Goal: Task Accomplishment & Management: Use online tool/utility

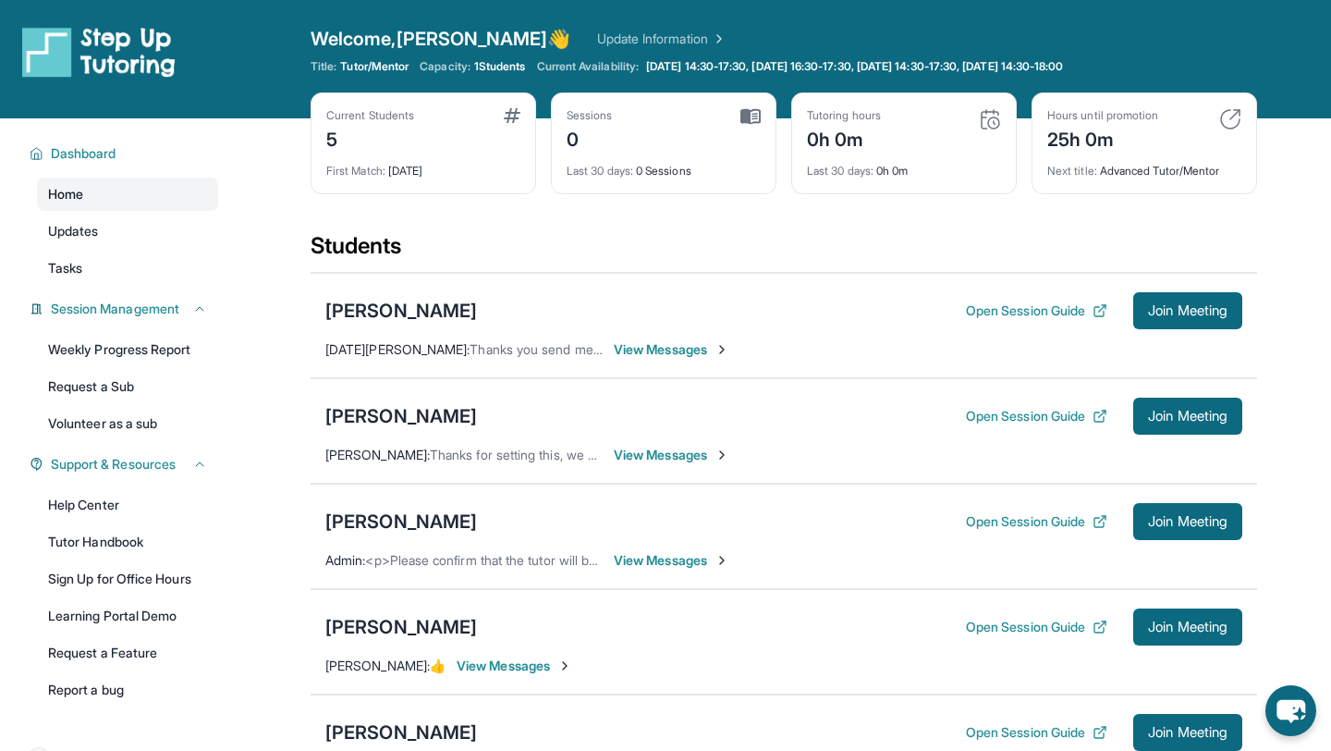
click at [132, 190] on link "Home" at bounding box center [127, 193] width 181 height 33
click at [128, 230] on link "Updates" at bounding box center [127, 230] width 181 height 33
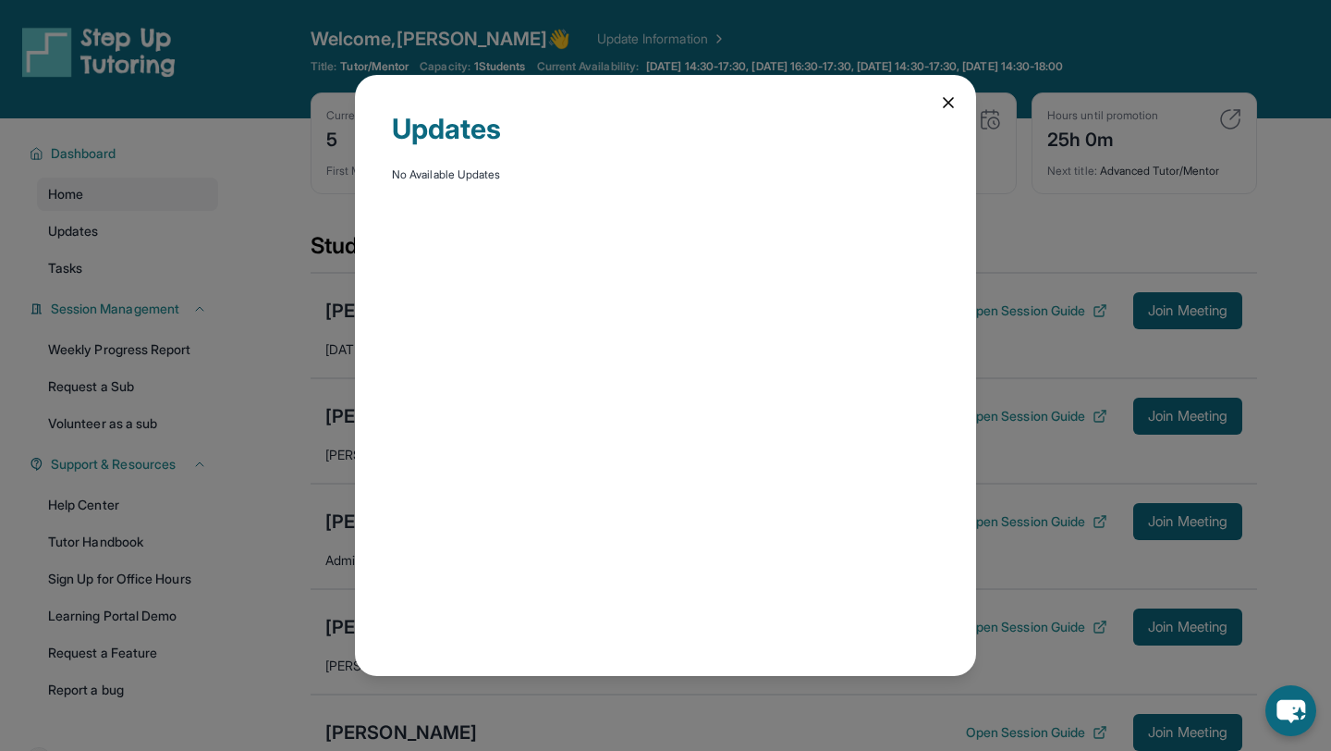
click at [935, 101] on div "Updates No Available Updates" at bounding box center [665, 375] width 621 height 601
click at [944, 100] on icon at bounding box center [948, 102] width 18 height 18
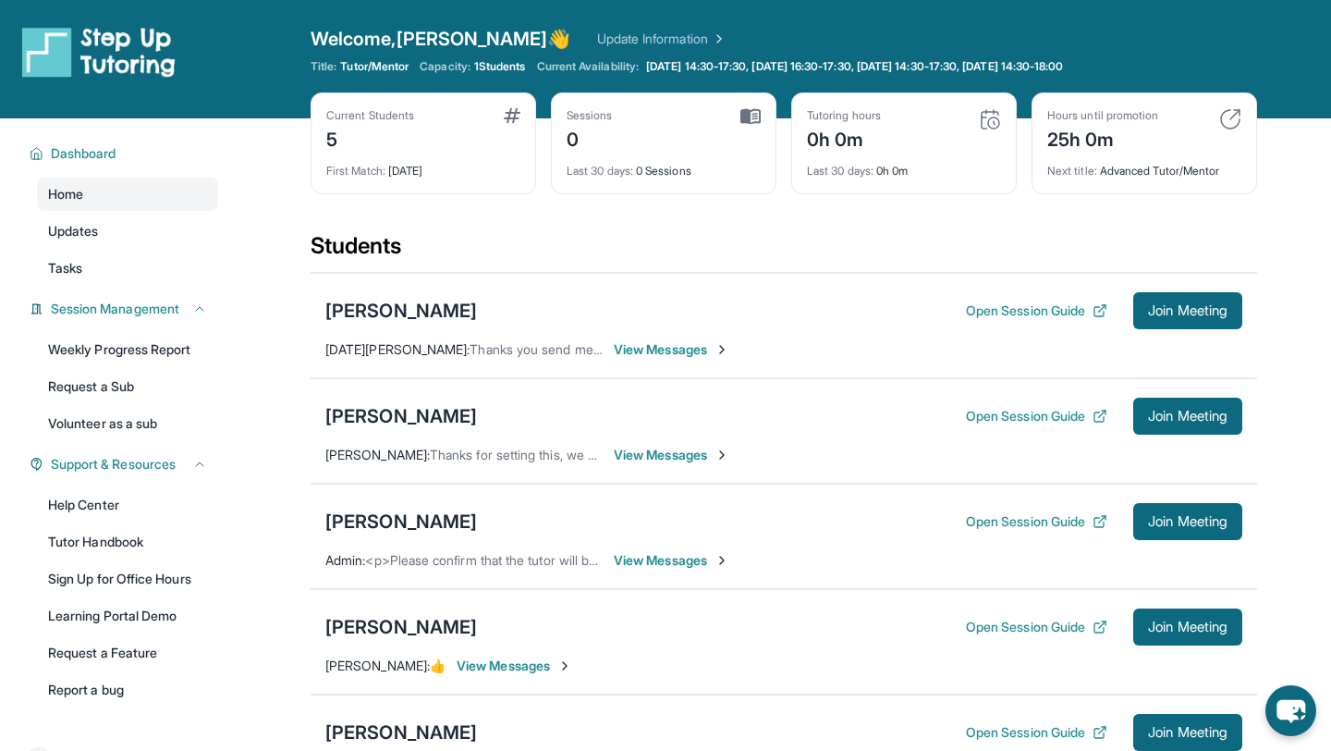
click at [157, 249] on div "Home Updates Tasks" at bounding box center [127, 230] width 181 height 107
click at [157, 232] on link "Updates" at bounding box center [127, 230] width 181 height 33
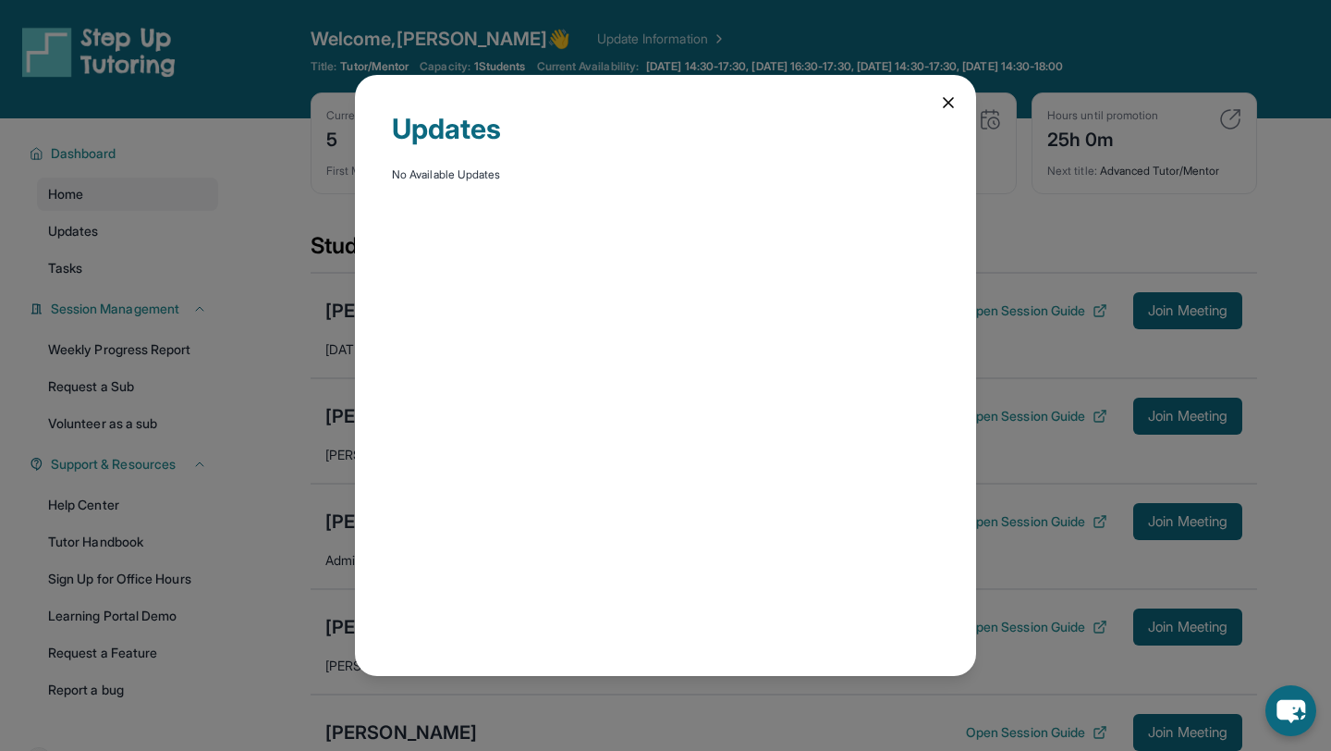
click at [955, 109] on icon at bounding box center [948, 102] width 18 height 18
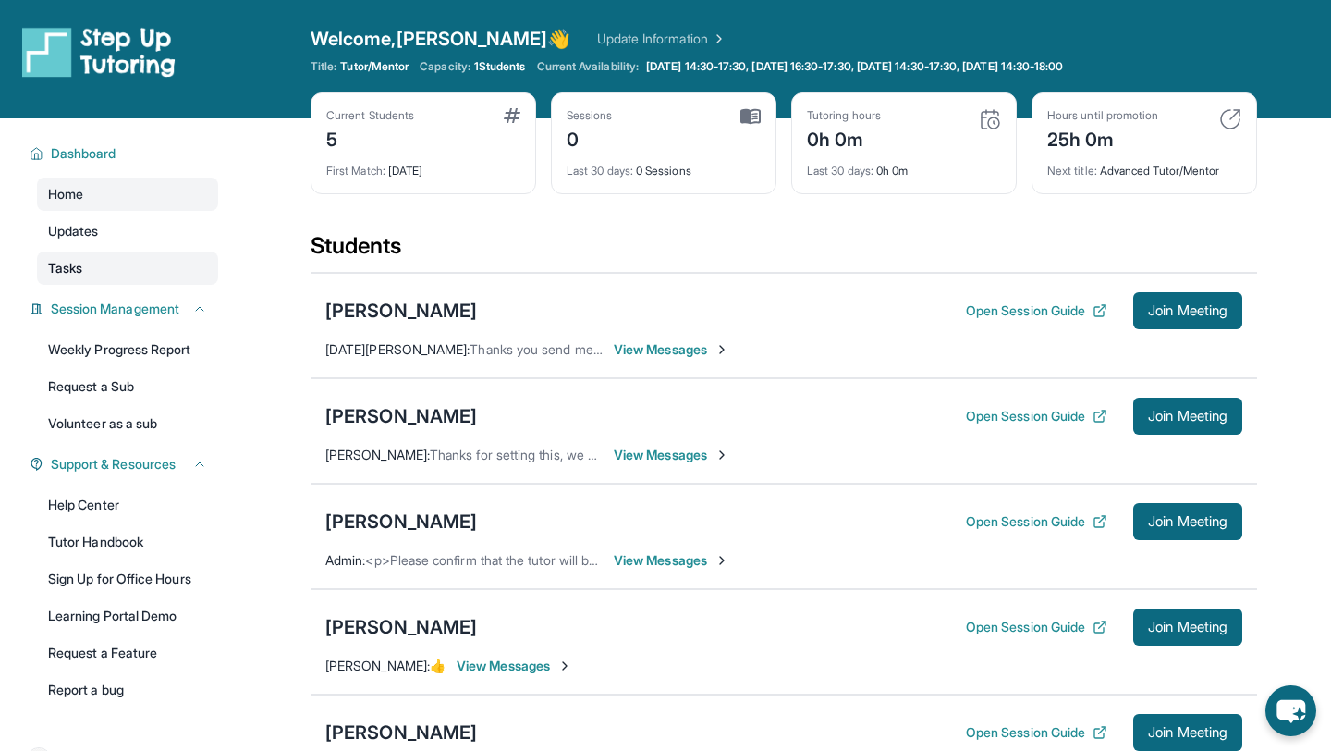
click at [131, 275] on link "Tasks" at bounding box center [127, 267] width 181 height 33
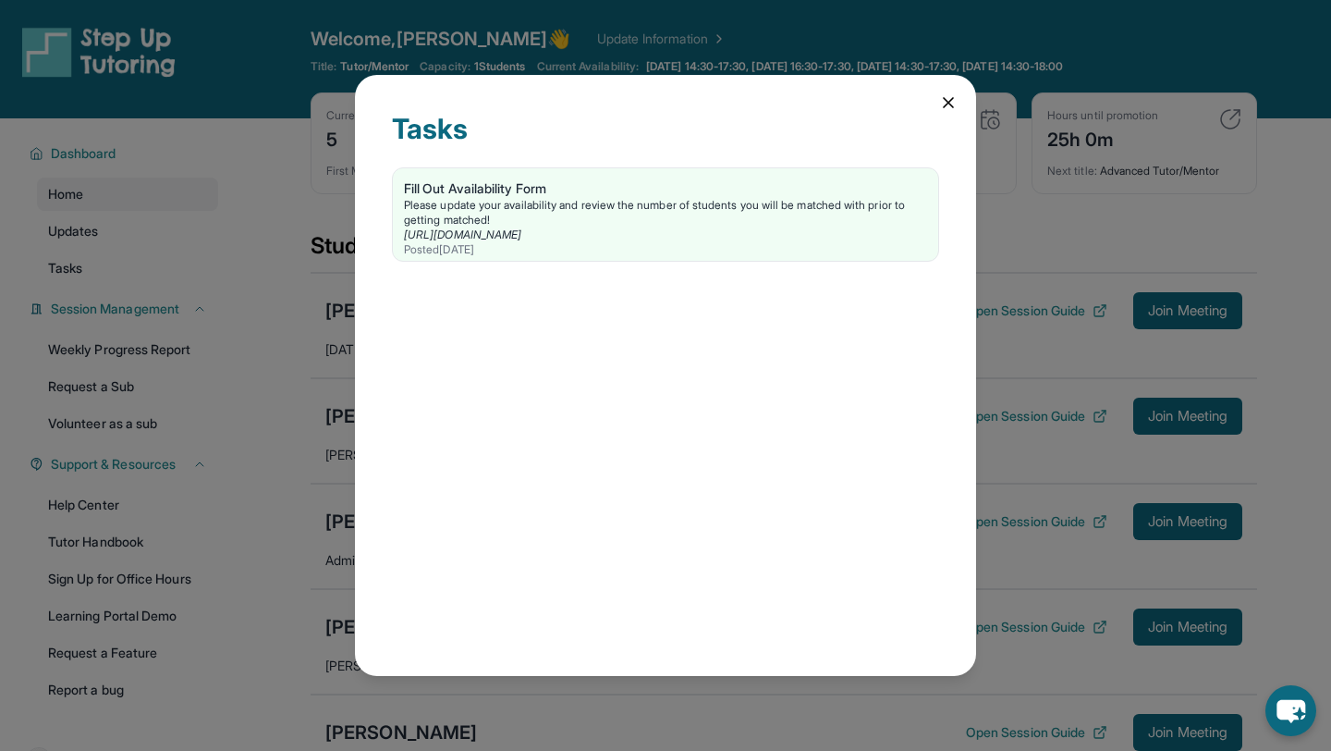
click at [961, 99] on div "Tasks Fill Out Availability Form Please update your availability and review the…" at bounding box center [665, 375] width 621 height 601
click at [952, 100] on icon at bounding box center [948, 102] width 18 height 18
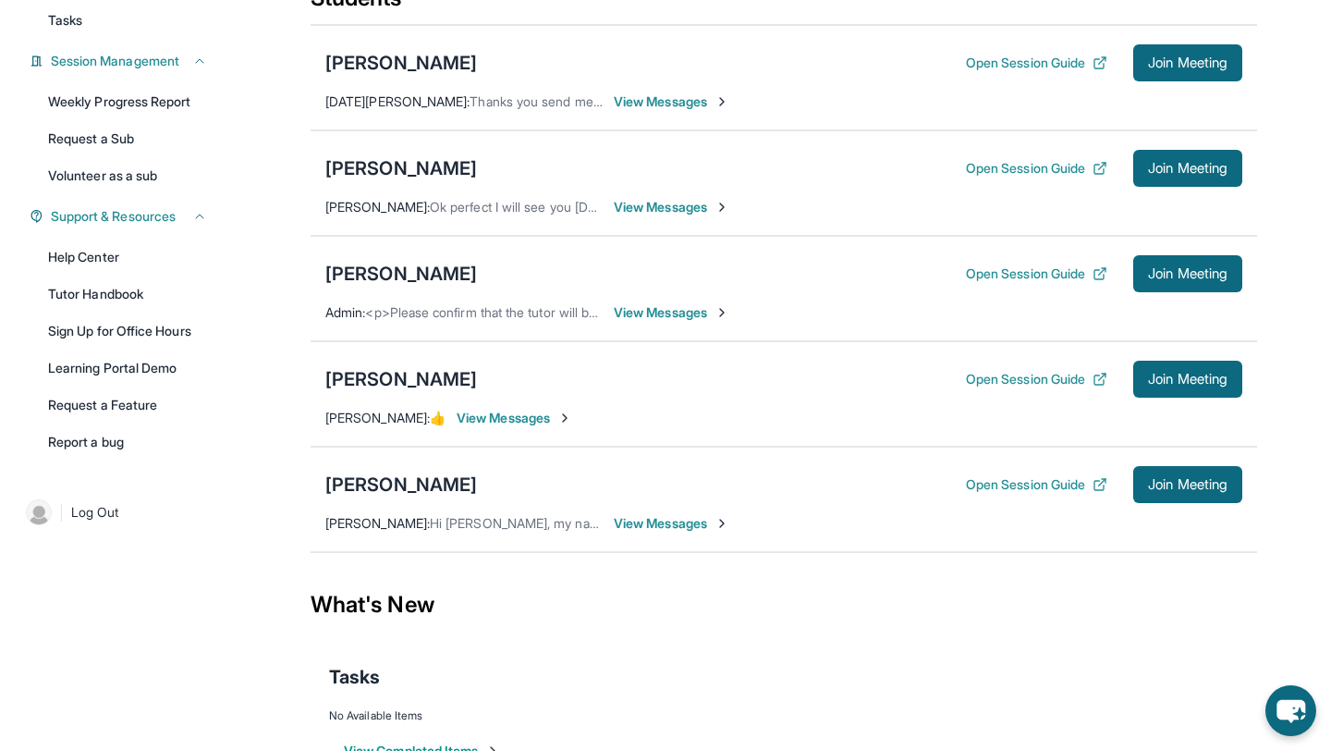
scroll to position [203, 0]
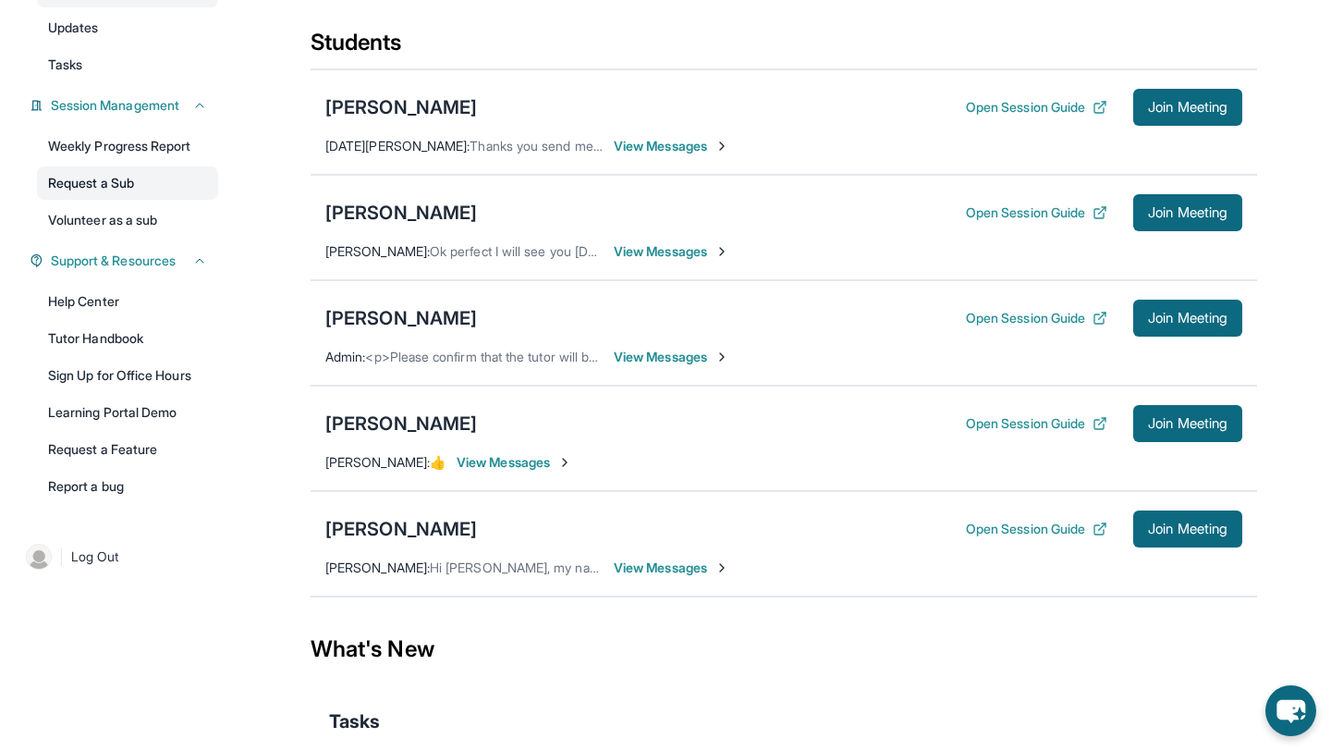
click at [146, 187] on link "Request a Sub" at bounding box center [127, 182] width 181 height 33
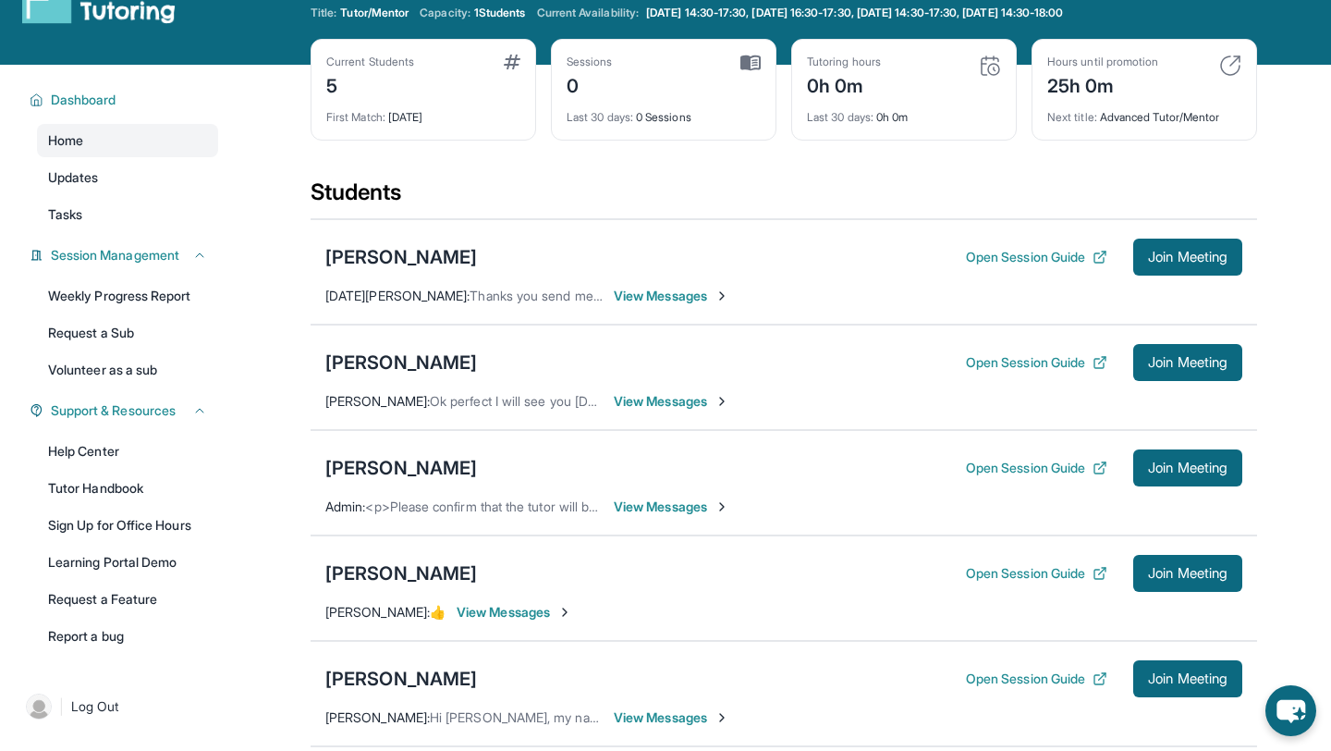
scroll to position [0, 0]
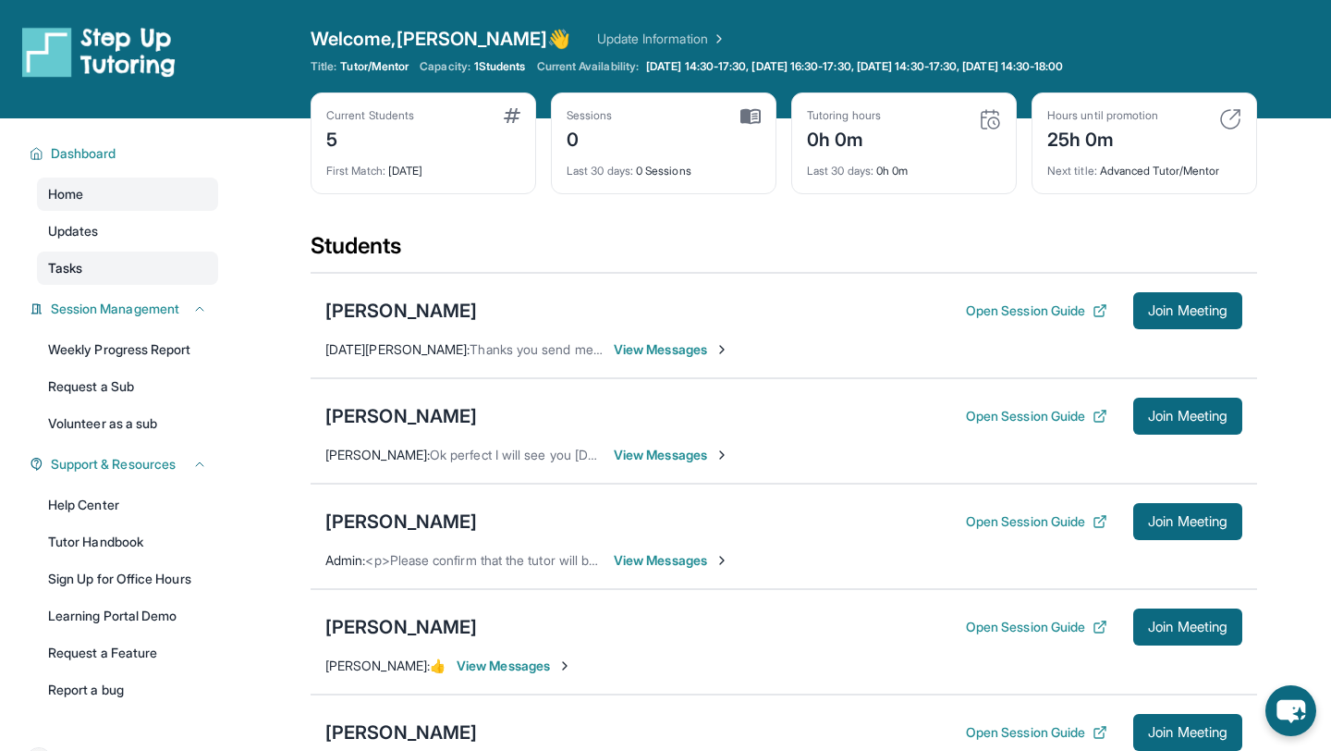
click at [125, 257] on link "Tasks" at bounding box center [127, 267] width 181 height 33
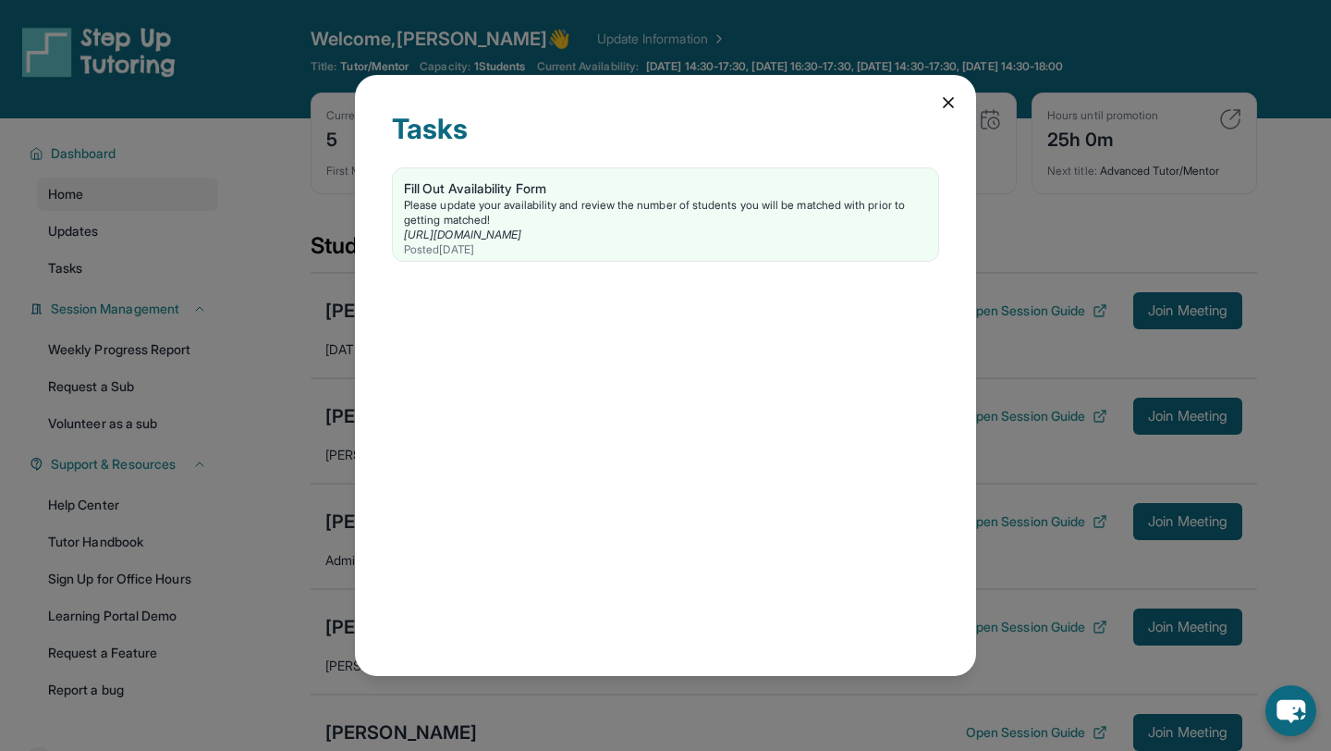
click at [940, 102] on icon at bounding box center [948, 102] width 18 height 18
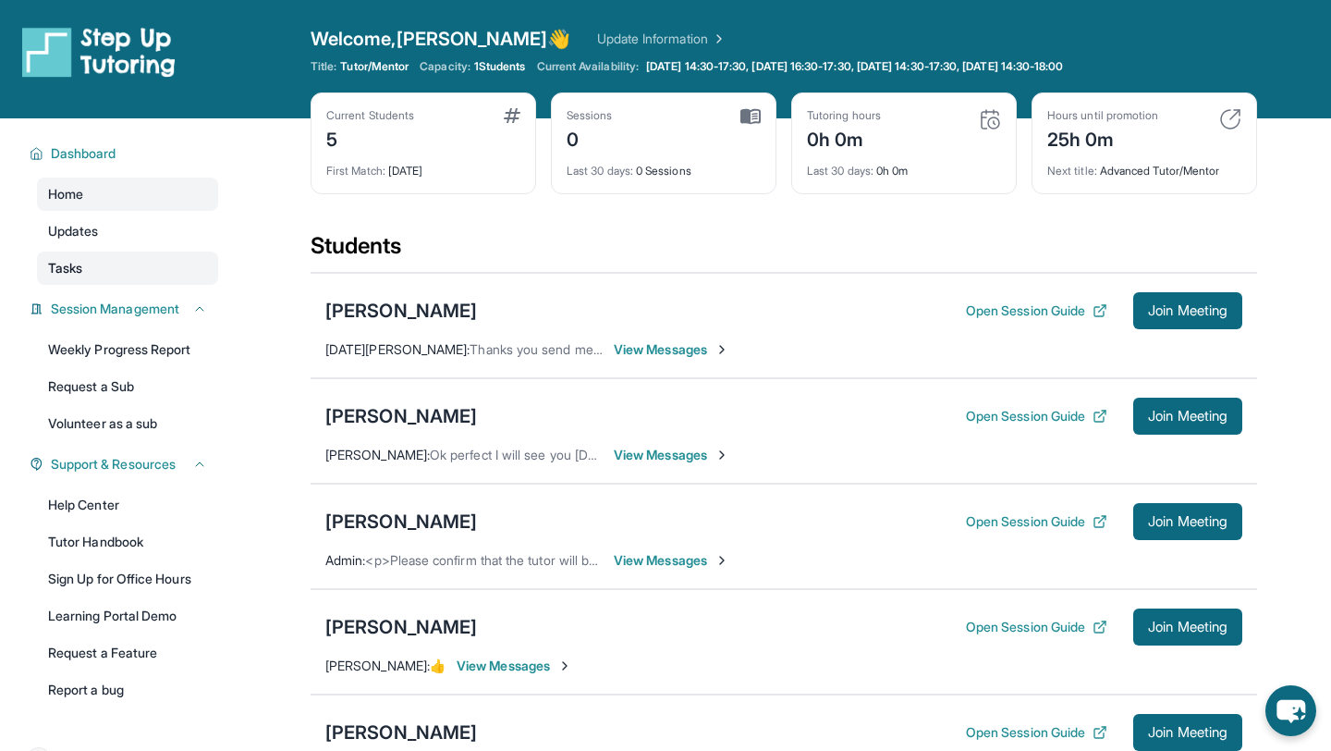
click at [82, 267] on span "Tasks" at bounding box center [65, 268] width 34 height 18
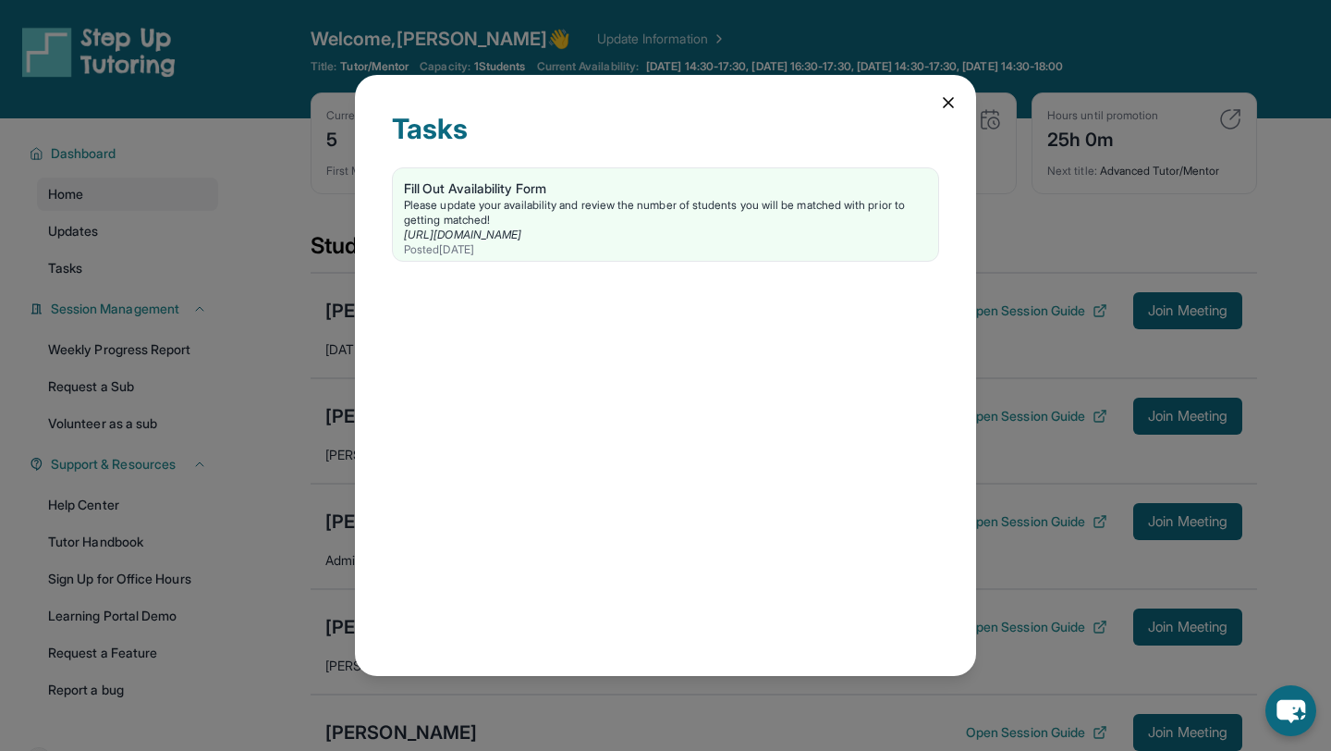
click at [968, 93] on div "Tasks Fill Out Availability Form Please update your availability and review the…" at bounding box center [665, 375] width 621 height 601
click at [960, 95] on div "Tasks Fill Out Availability Form Please update your availability and review the…" at bounding box center [665, 375] width 621 height 601
click at [956, 95] on icon at bounding box center [948, 102] width 18 height 18
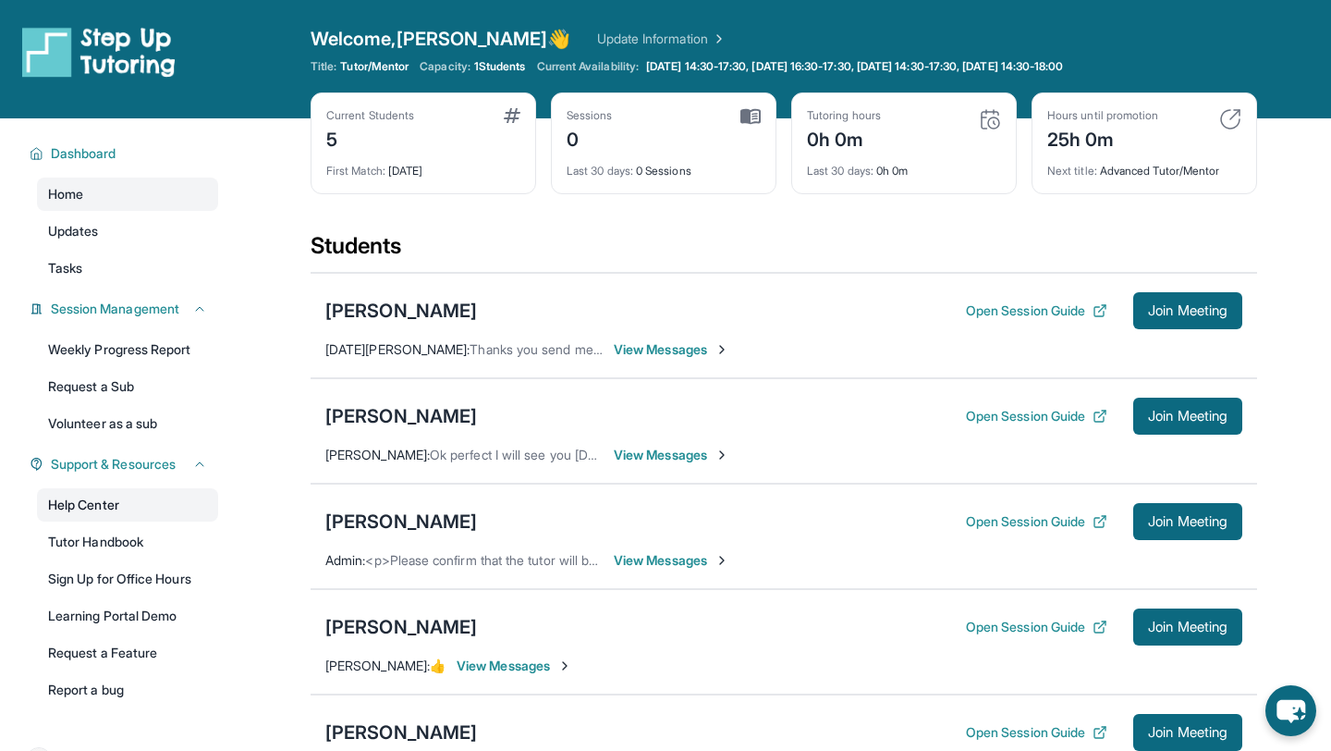
click at [113, 511] on link "Help Center" at bounding box center [127, 504] width 181 height 33
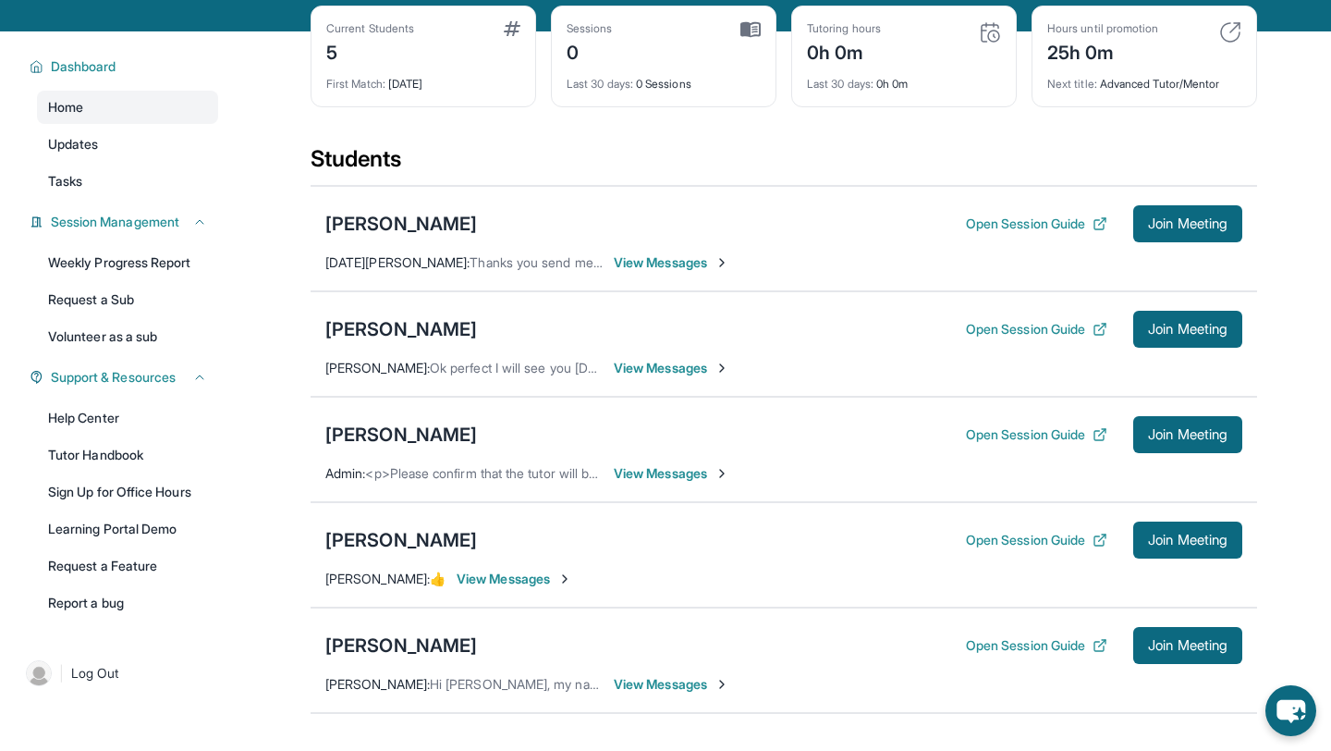
scroll to position [98, 0]
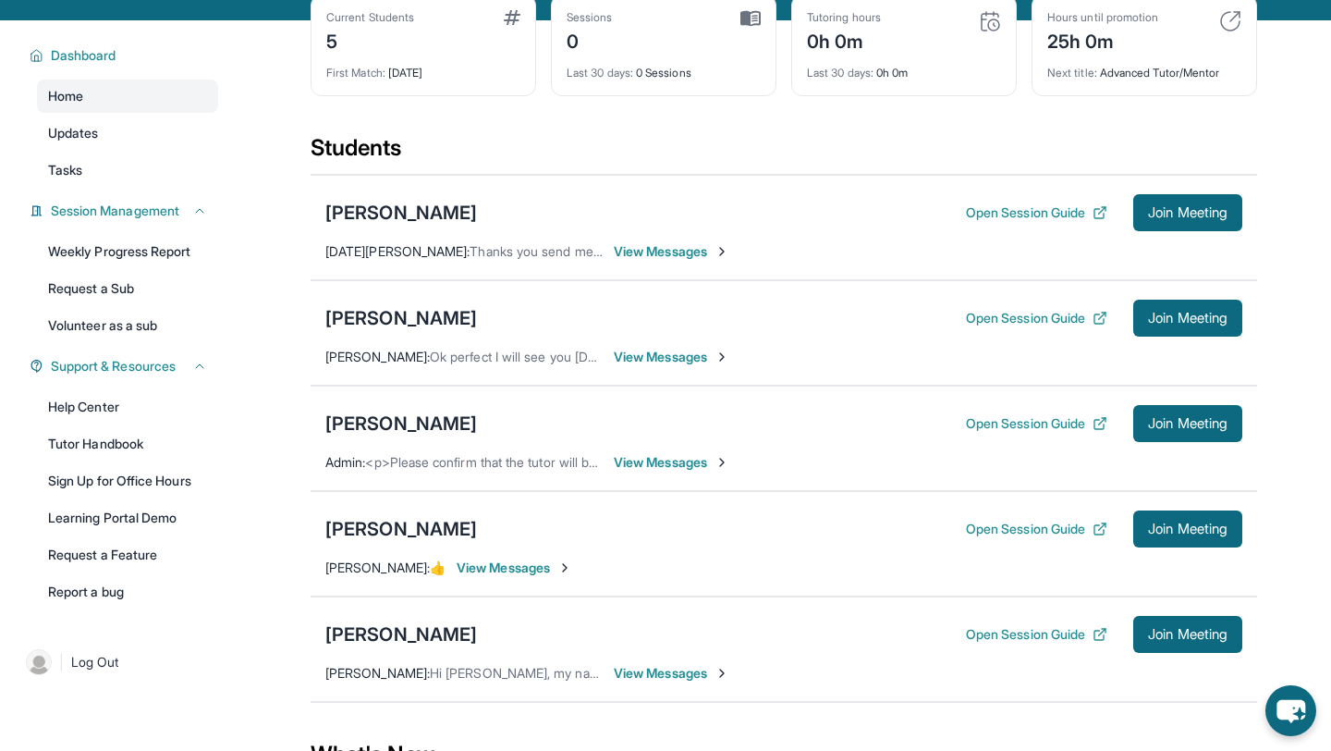
click at [430, 349] on span "[PERSON_NAME] :" at bounding box center [377, 356] width 104 height 16
click at [421, 322] on div "[PERSON_NAME]" at bounding box center [401, 318] width 152 height 26
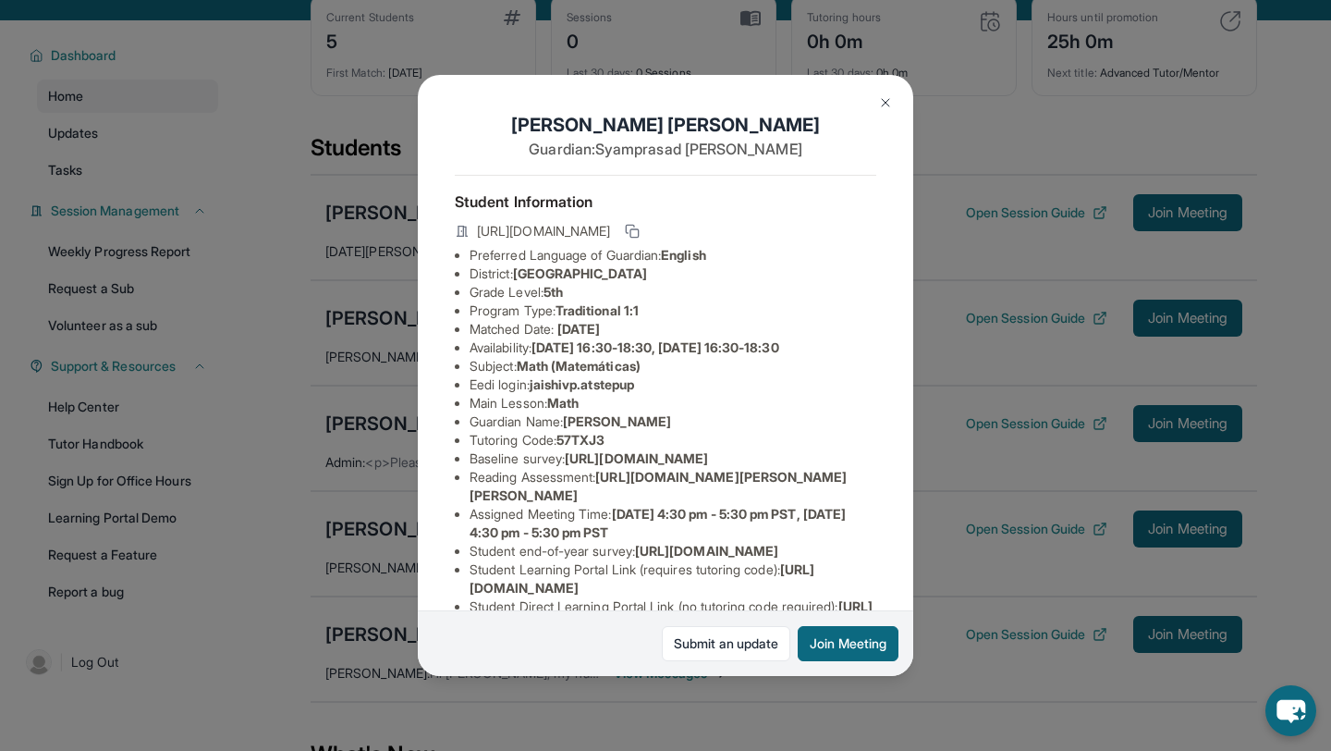
scroll to position [214, 0]
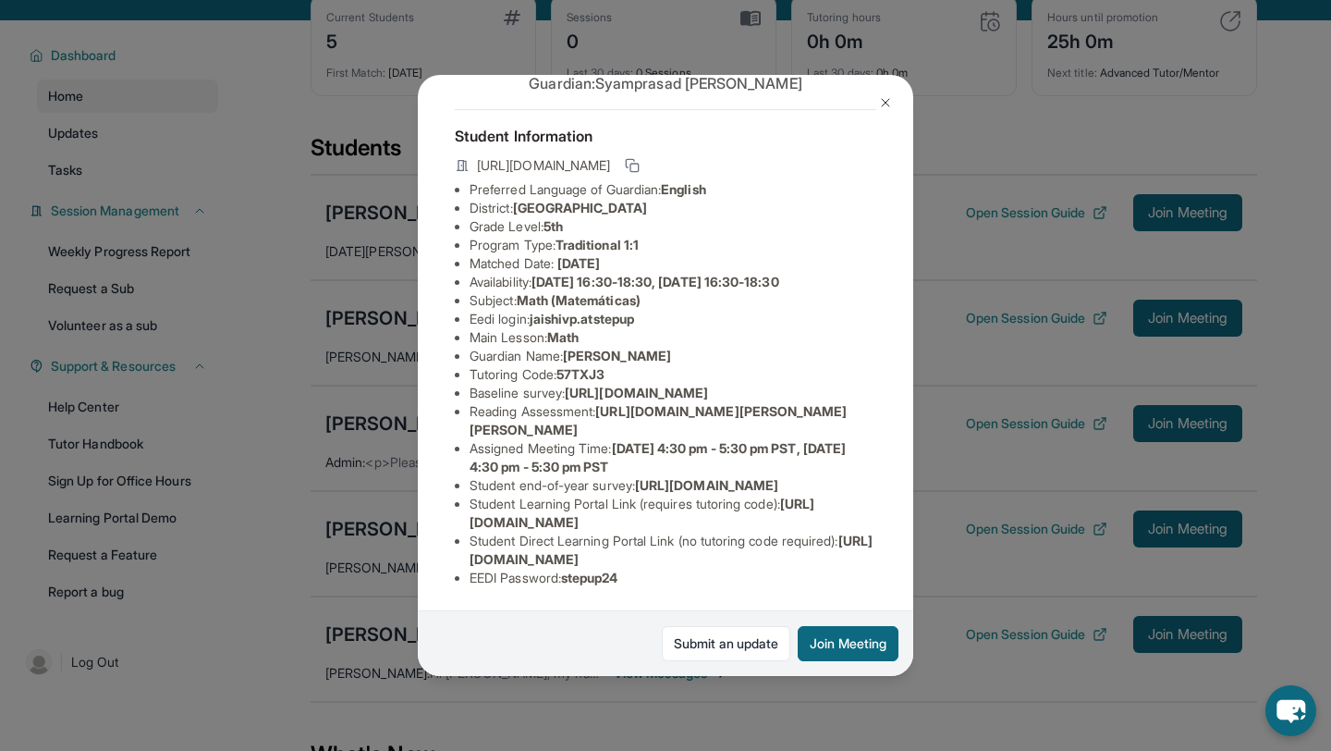
click at [936, 540] on div "[PERSON_NAME] Guardian: [PERSON_NAME] Student Information [URL][DOMAIN_NAME] Pr…" at bounding box center [665, 375] width 1331 height 751
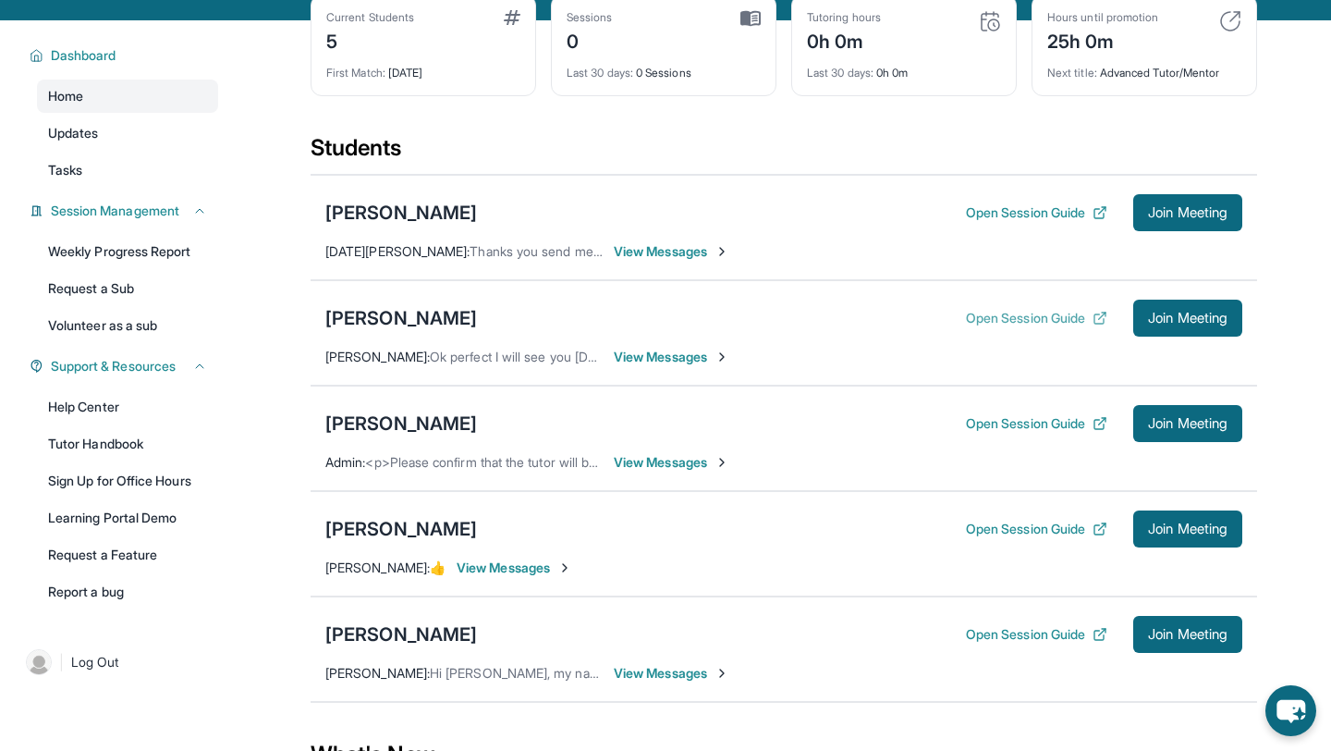
click at [1063, 317] on button "Open Session Guide" at bounding box center [1036, 318] width 141 height 18
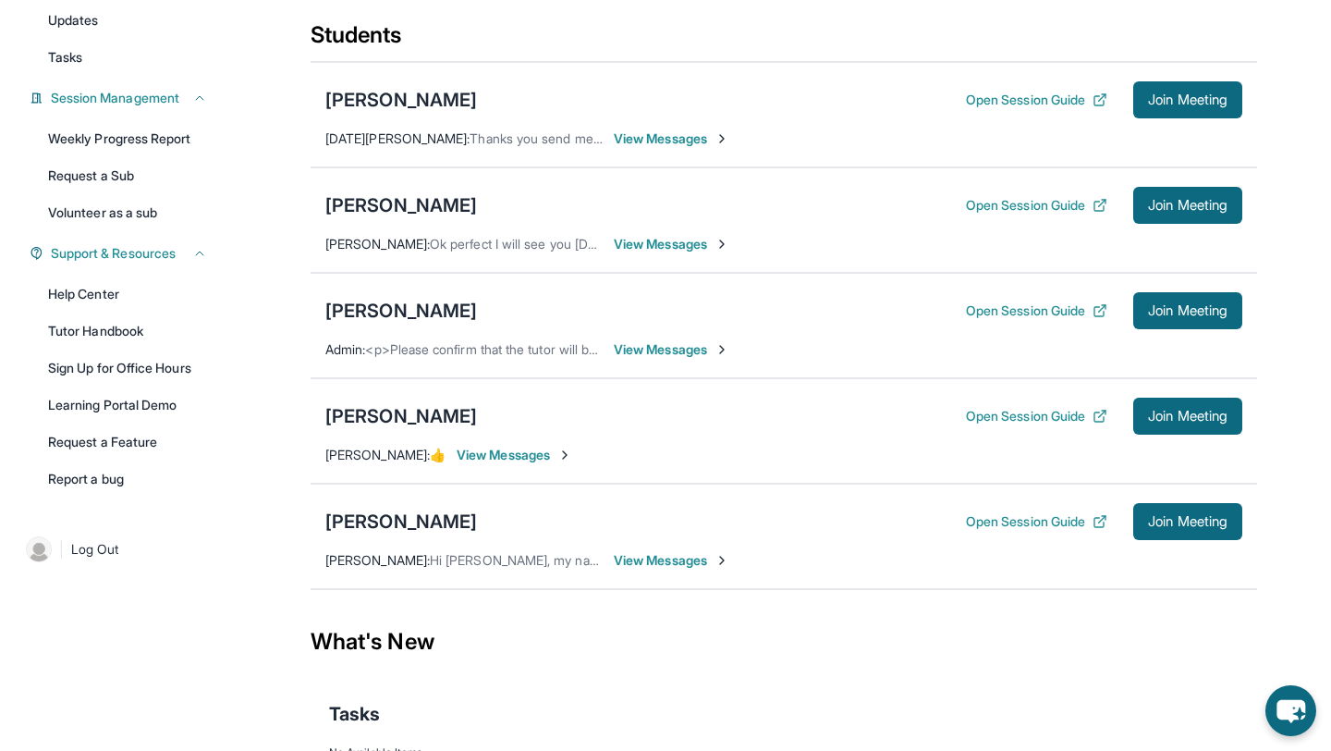
scroll to position [274, 0]
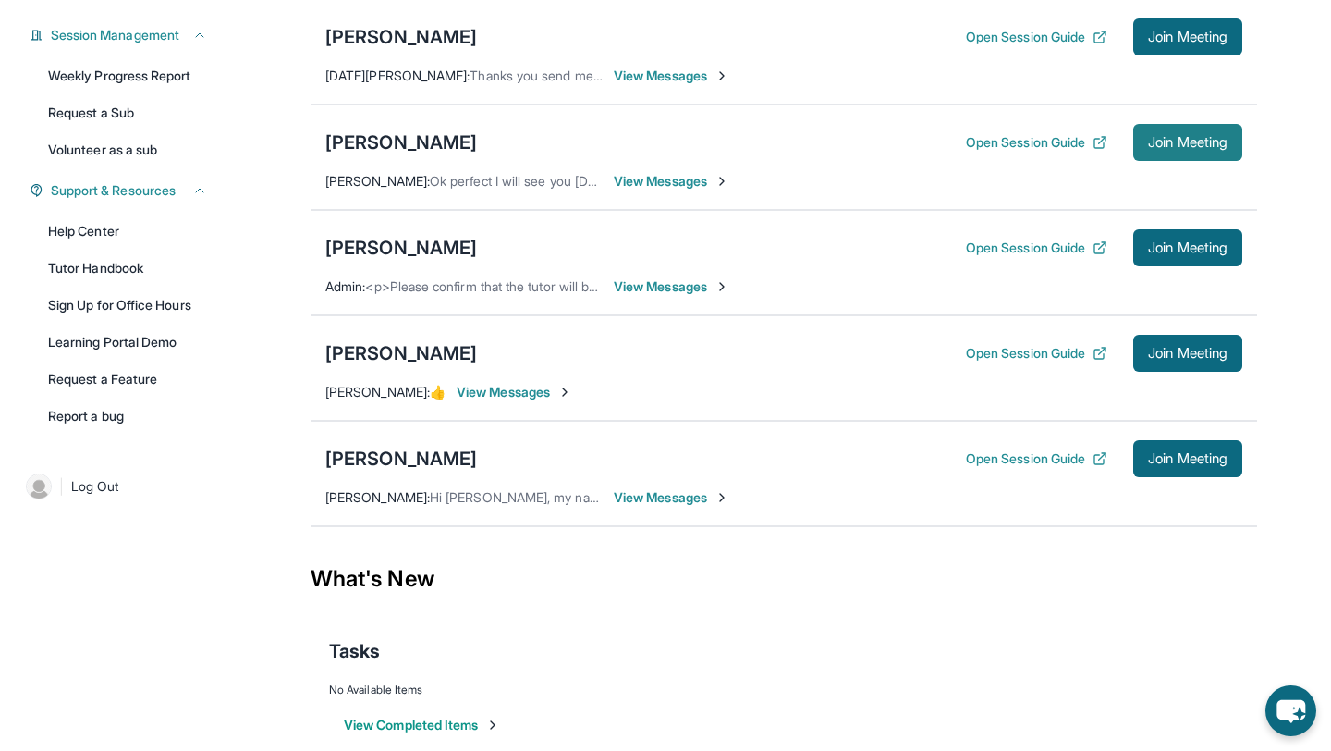
click at [1192, 140] on span "Join Meeting" at bounding box center [1187, 142] width 79 height 11
click at [1182, 144] on span "Join Meeting" at bounding box center [1187, 142] width 79 height 11
click at [1150, 146] on span "Join Meeting" at bounding box center [1187, 142] width 79 height 11
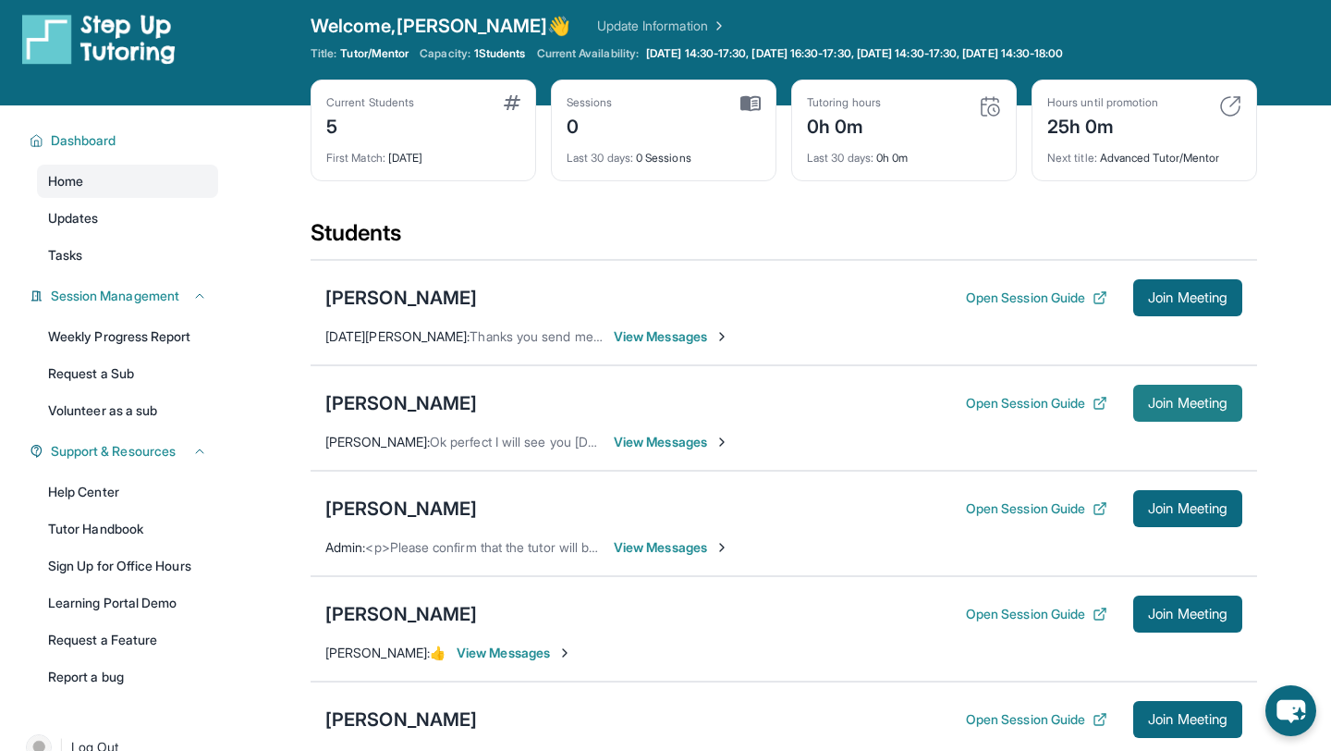
scroll to position [0, 0]
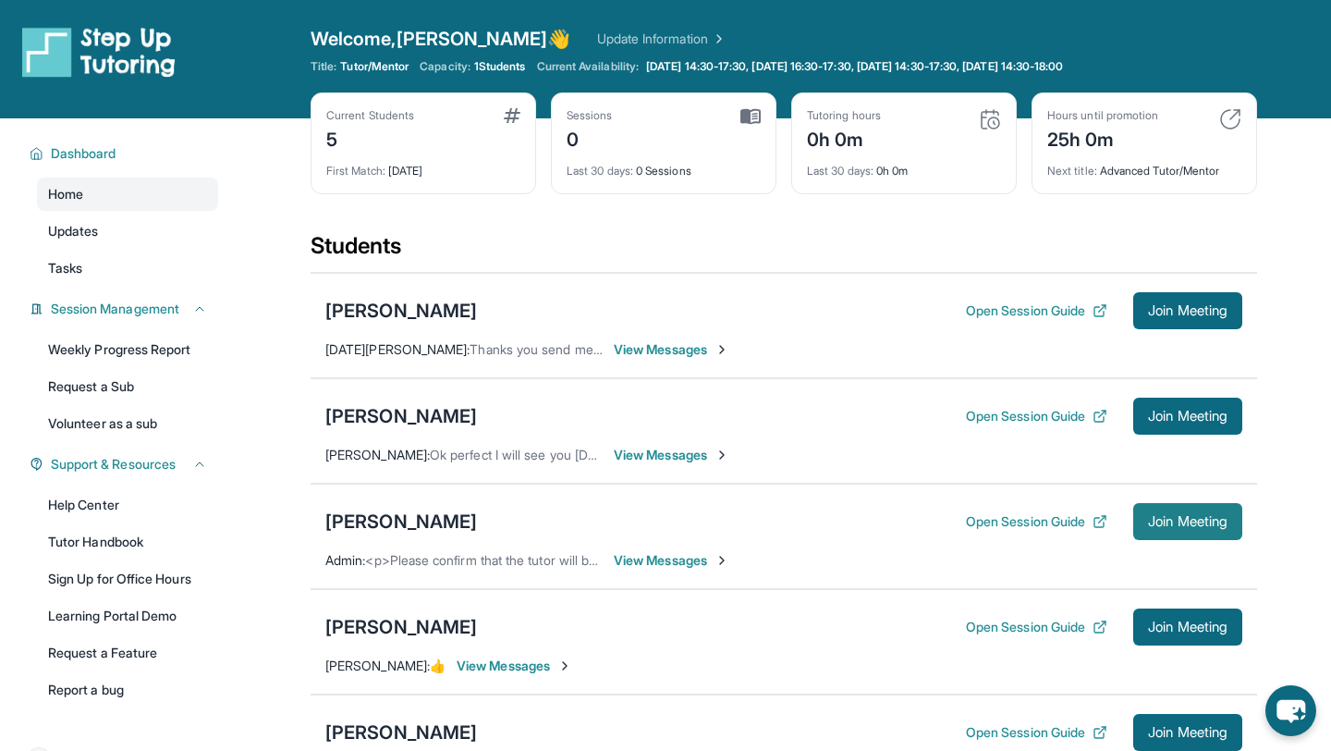
click at [1193, 526] on span "Join Meeting" at bounding box center [1187, 521] width 79 height 11
click at [1199, 526] on span "Join Meeting" at bounding box center [1187, 521] width 79 height 11
click at [1245, 108] on div "Hours until promotion 25h 0m Next title : Advanced Tutor/Mentor" at bounding box center [1144, 143] width 226 height 102
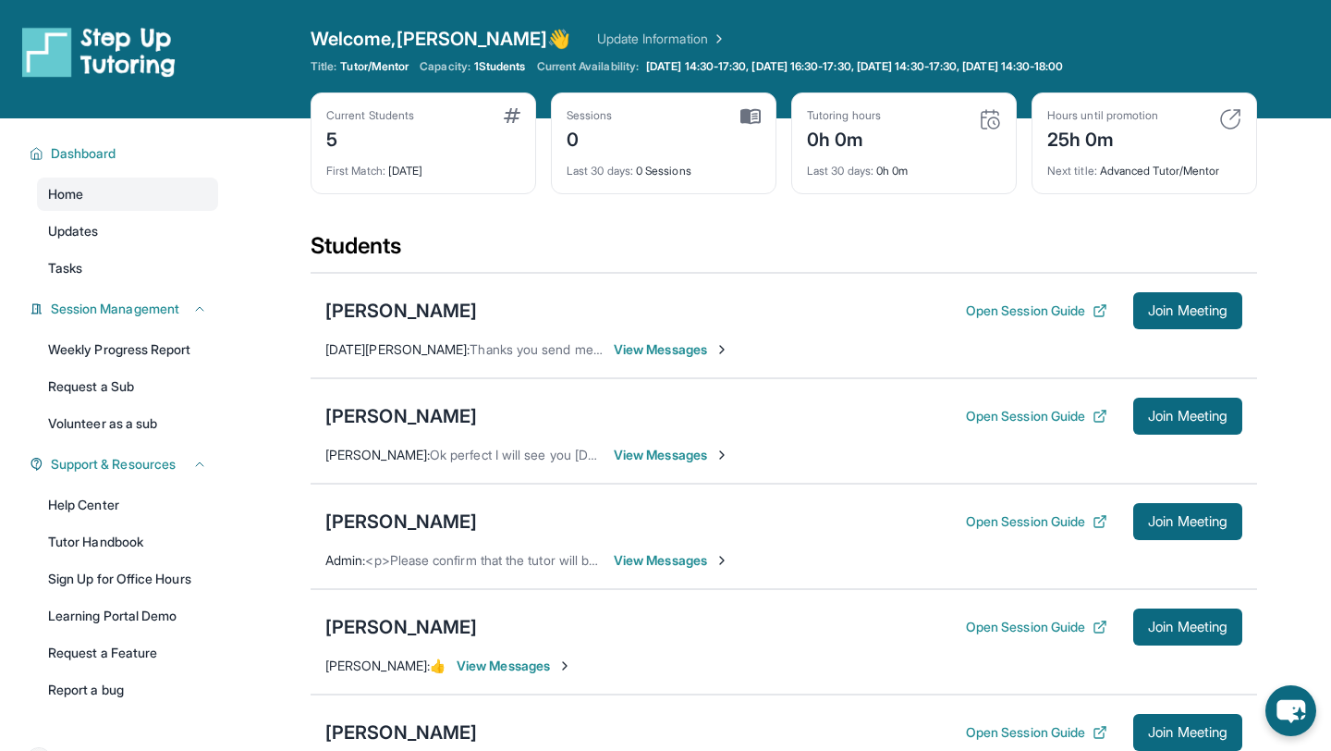
click at [1229, 117] on img at bounding box center [1230, 119] width 22 height 22
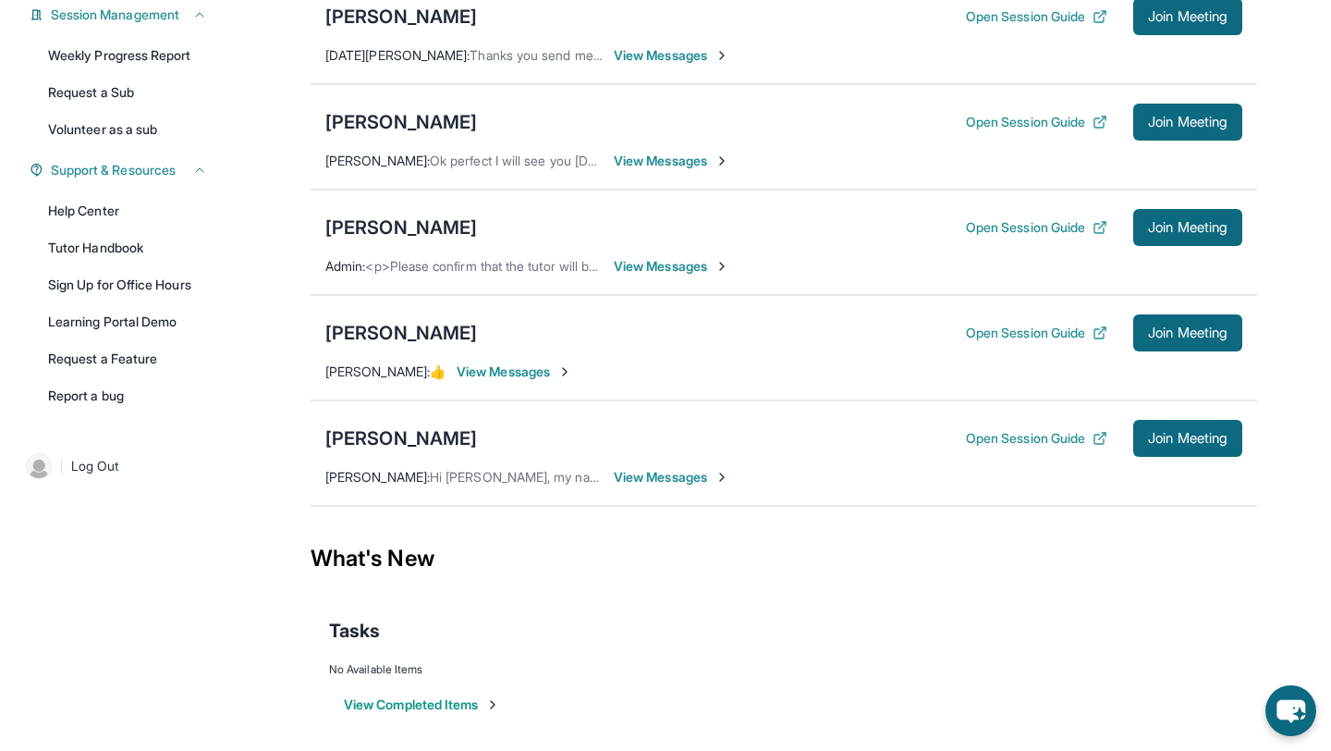
scroll to position [301, 0]
